Goal: Check status: Check status

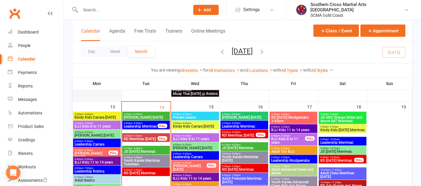
click at [109, 94] on div at bounding box center [97, 26] width 48 height 149
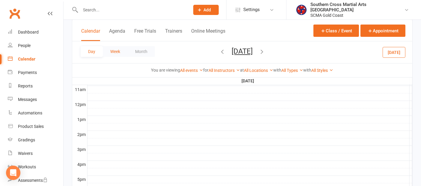
click at [112, 49] on button "Week" at bounding box center [115, 51] width 25 height 11
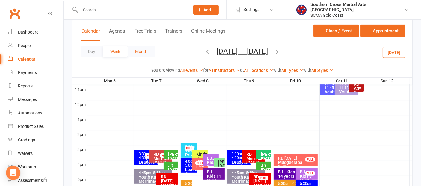
click at [139, 48] on button "Month" at bounding box center [141, 51] width 27 height 11
